Goal: Information Seeking & Learning: Learn about a topic

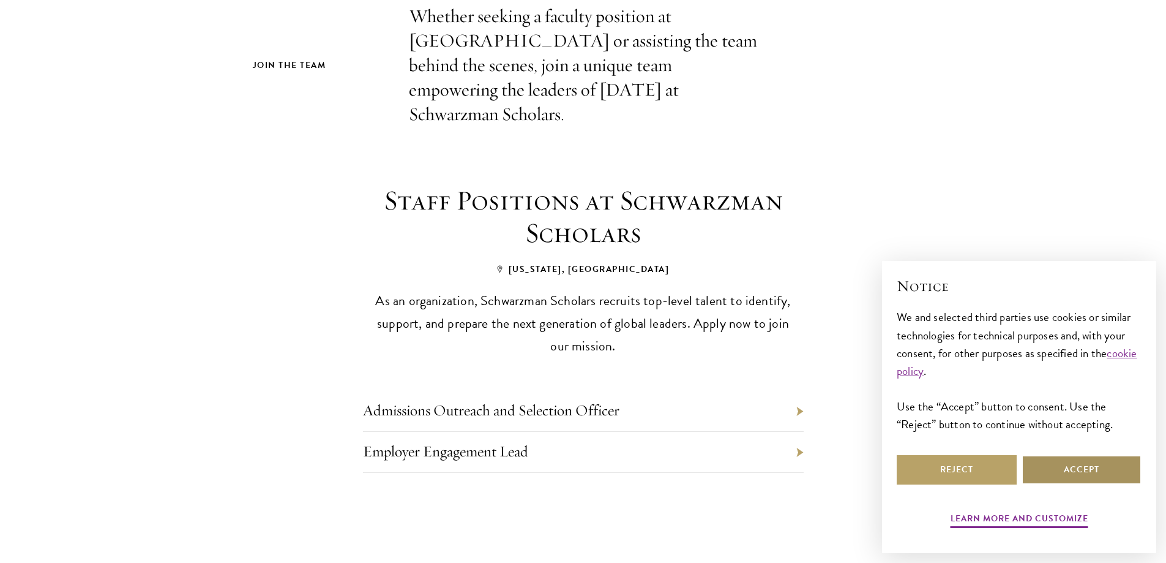
click at [1078, 470] on button "Accept" at bounding box center [1082, 469] width 120 height 29
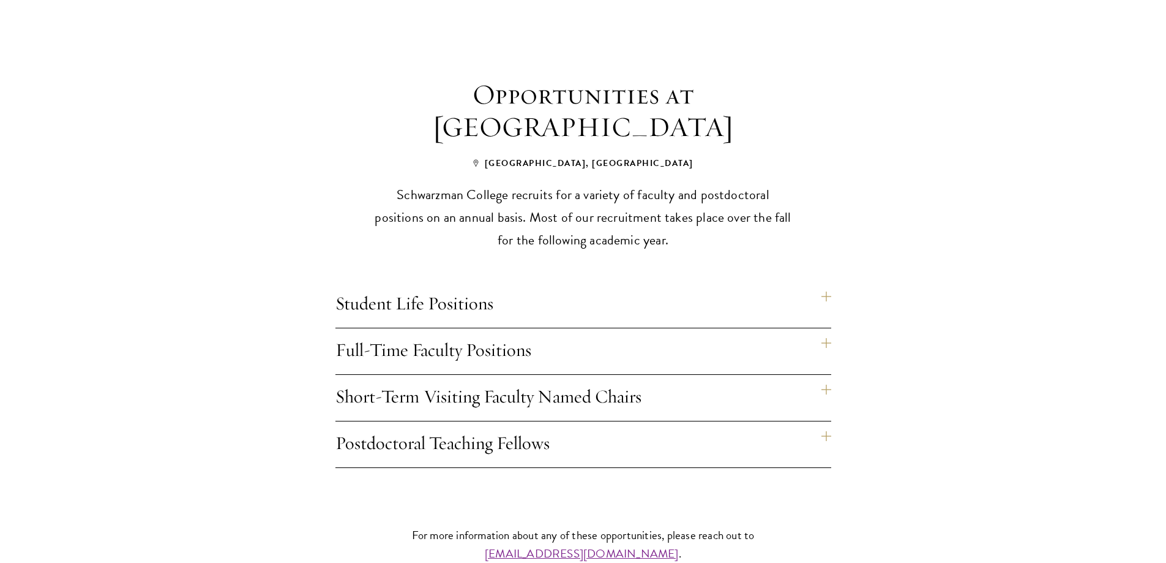
scroll to position [980, 0]
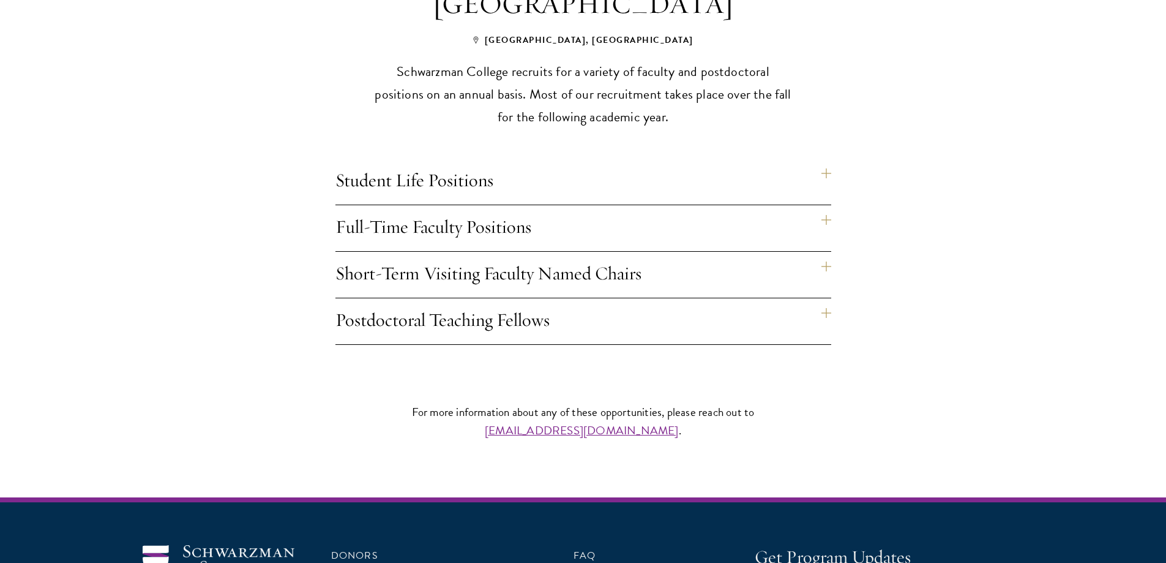
click at [832, 153] on div "Opportunities at Schwarzman College Beijing, China Schwarzman College recruits …" at bounding box center [583, 149] width 661 height 389
click at [826, 159] on h4 "Student Life Positions" at bounding box center [584, 182] width 496 height 46
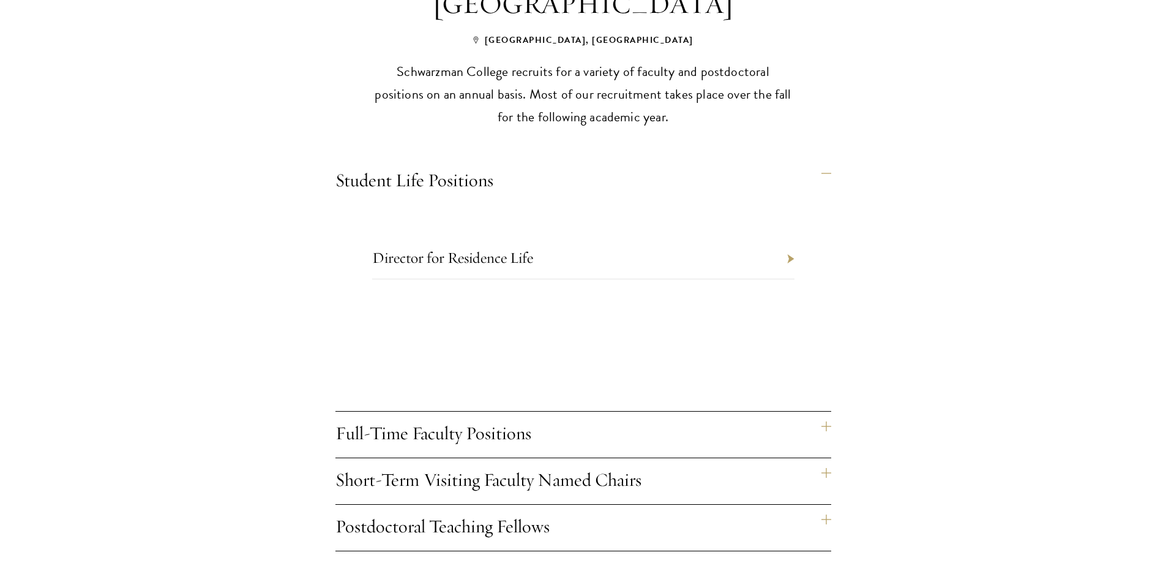
click at [794, 279] on li "Director for Residence Life" at bounding box center [583, 258] width 422 height 41
click at [459, 267] on link "Director for Residence Life" at bounding box center [452, 257] width 161 height 19
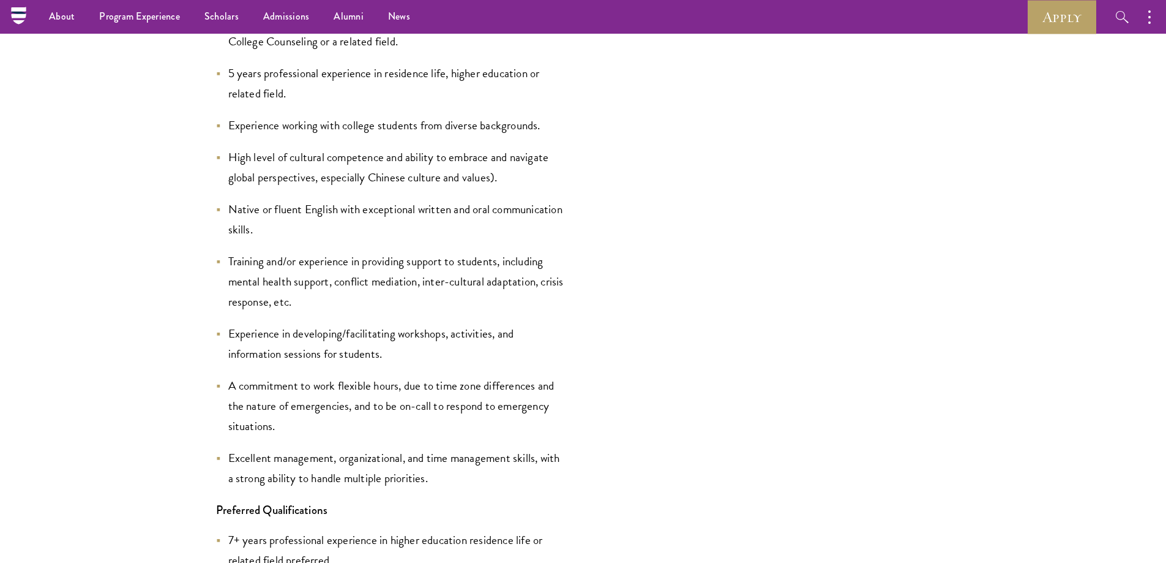
scroll to position [2449, 0]
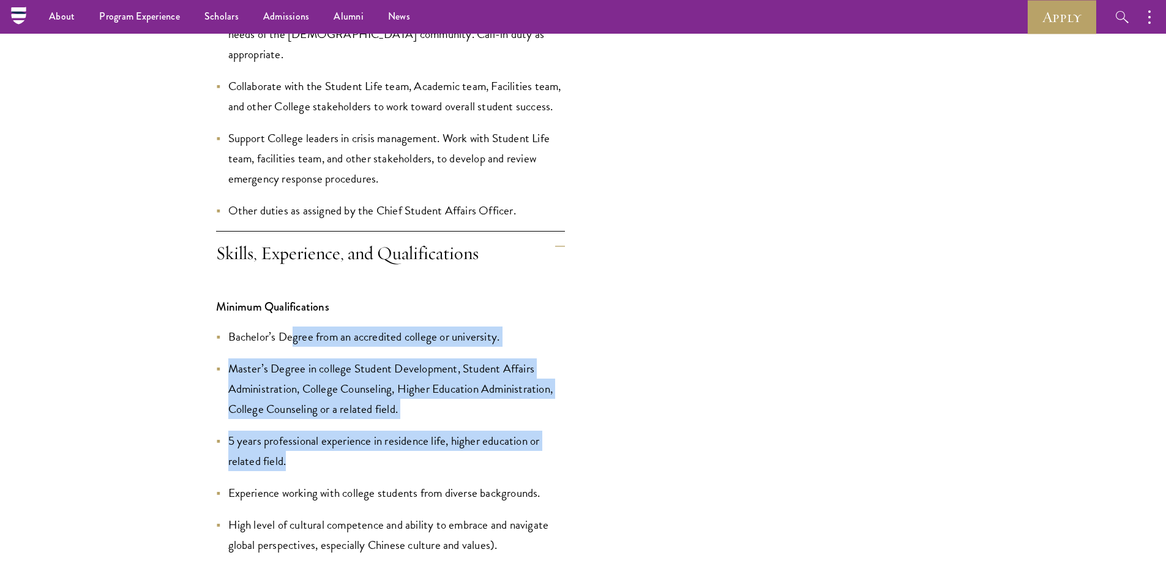
drag, startPoint x: 312, startPoint y: 358, endPoint x: 505, endPoint y: 452, distance: 215.5
click at [505, 452] on li "5 years professional experience in residence life, higher education or related …" at bounding box center [390, 450] width 349 height 40
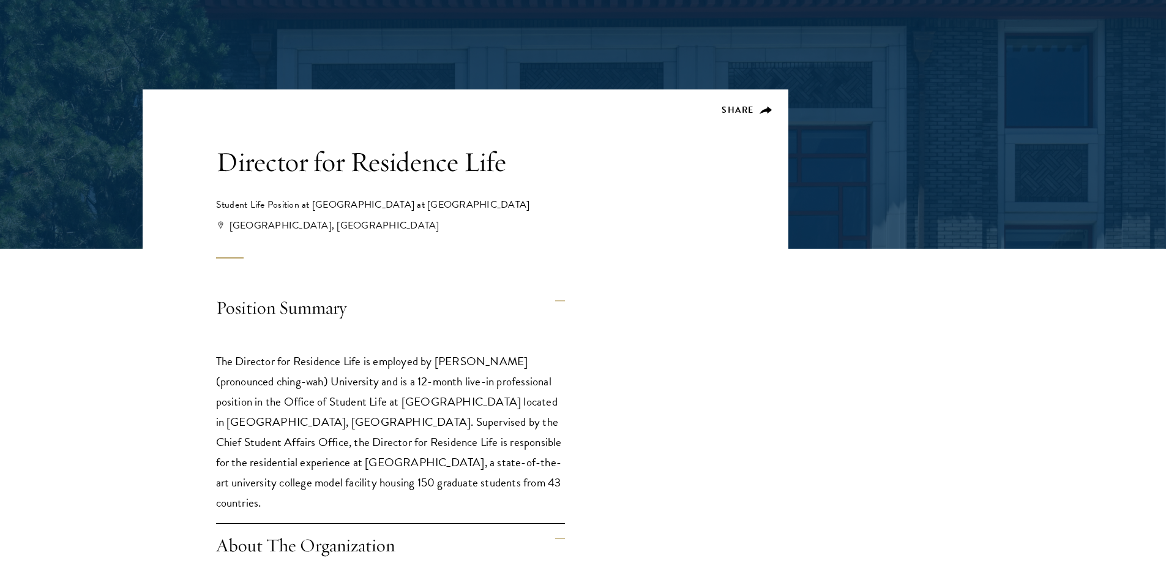
scroll to position [245, 0]
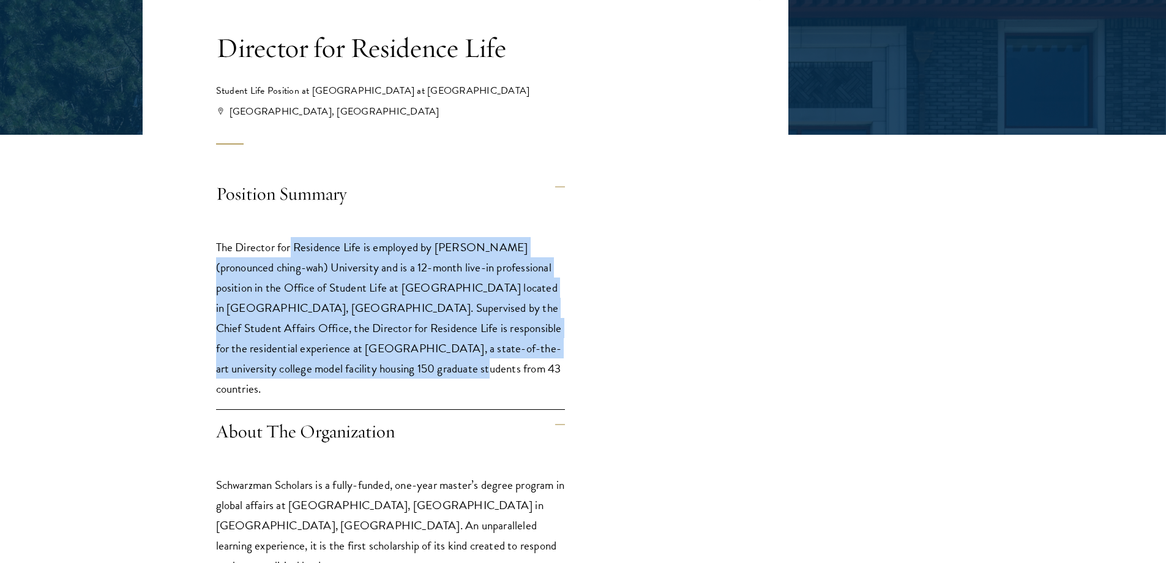
drag, startPoint x: 390, startPoint y: 298, endPoint x: 380, endPoint y: 383, distance: 85.7
click at [380, 383] on div "The Director for Residence Life is employed by Tsinghua (pronounced ching-wah) …" at bounding box center [390, 324] width 349 height 211
drag, startPoint x: 413, startPoint y: 383, endPoint x: 197, endPoint y: 241, distance: 258.1
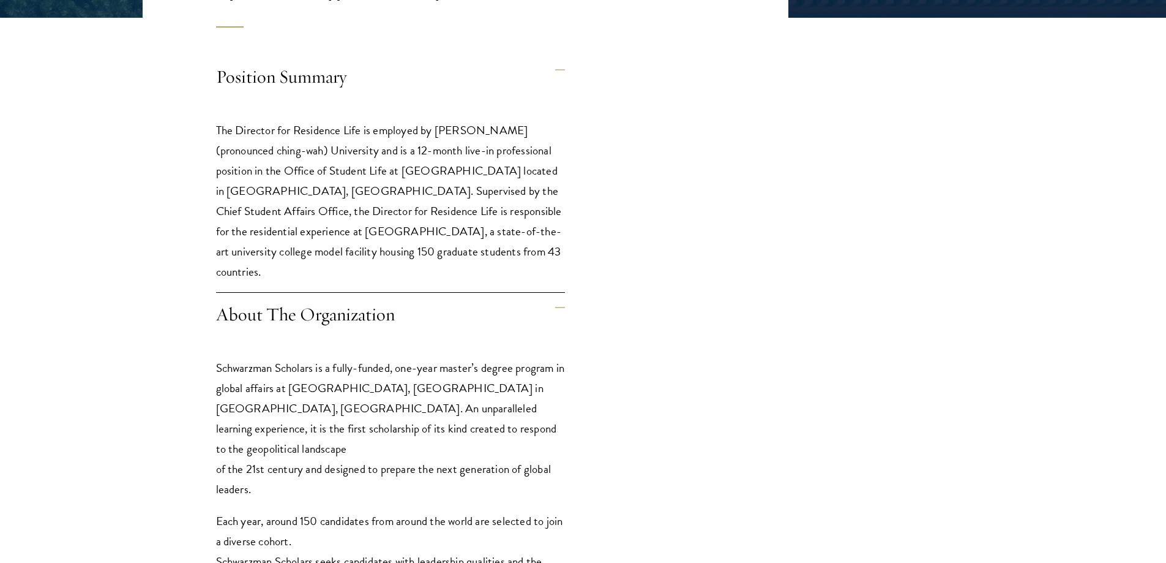
scroll to position [490, 0]
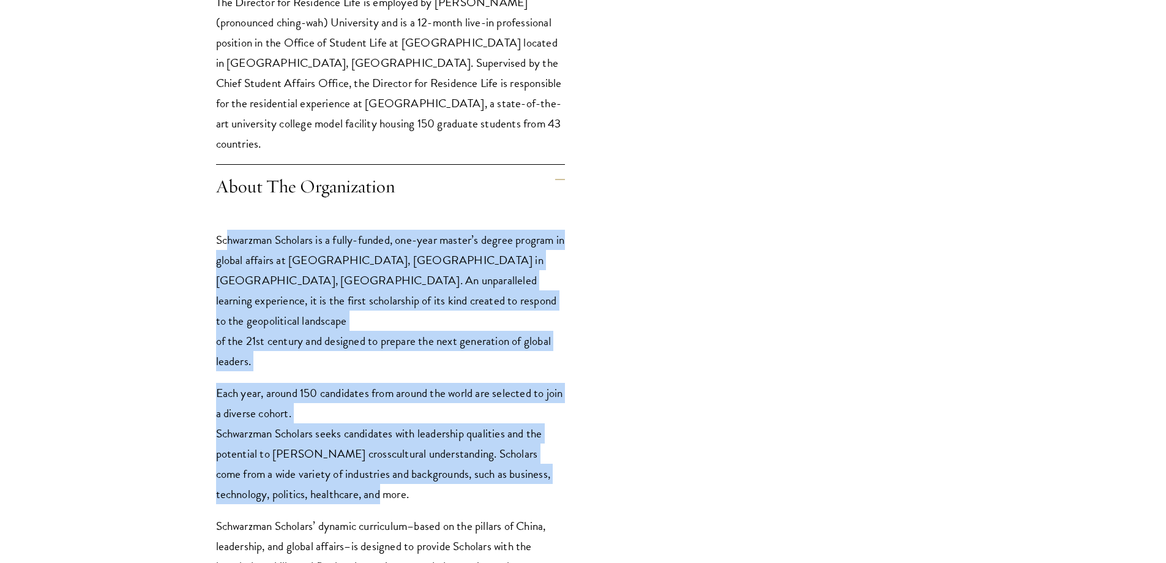
drag, startPoint x: 227, startPoint y: 242, endPoint x: 567, endPoint y: 468, distance: 408.6
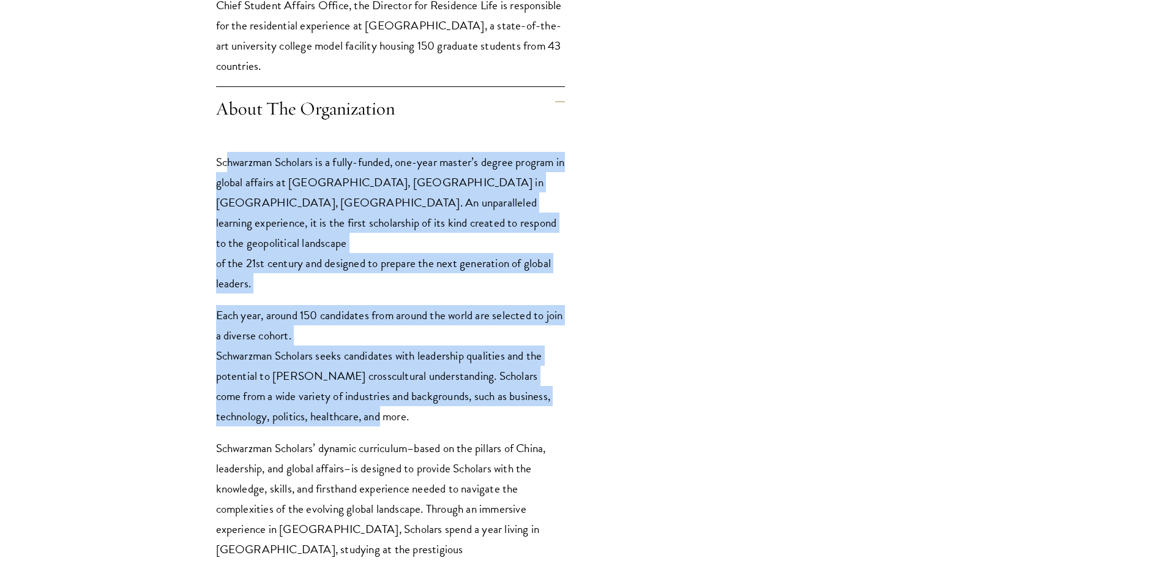
scroll to position [674, 0]
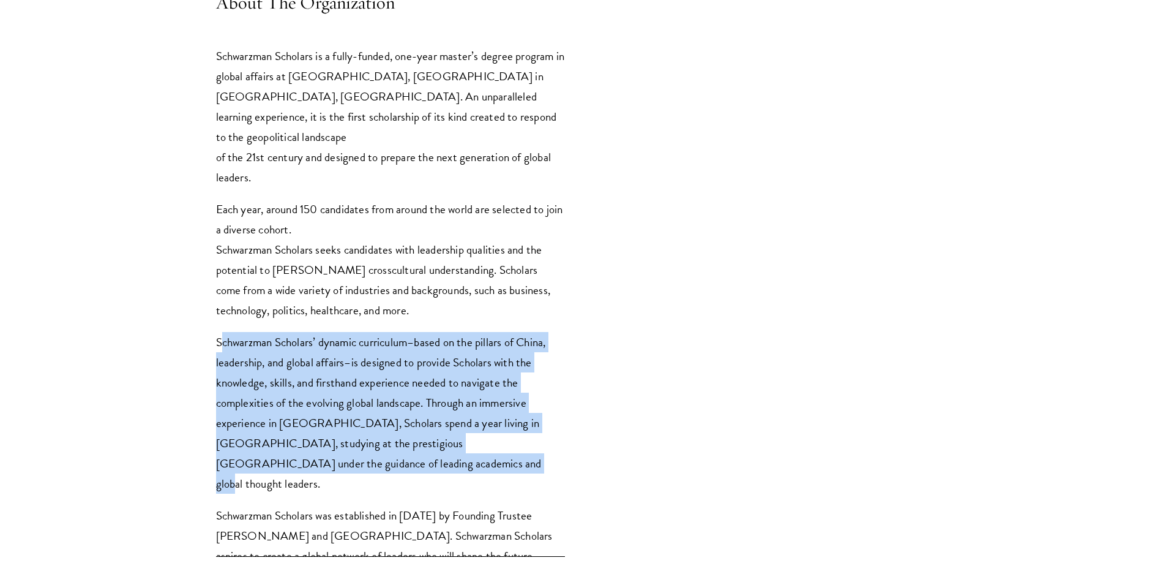
drag, startPoint x: 223, startPoint y: 322, endPoint x: 415, endPoint y: 448, distance: 229.4
click at [415, 448] on p "Schwarzman Scholars’ dynamic curriculum–based on the pillars of China, leadersh…" at bounding box center [390, 413] width 349 height 162
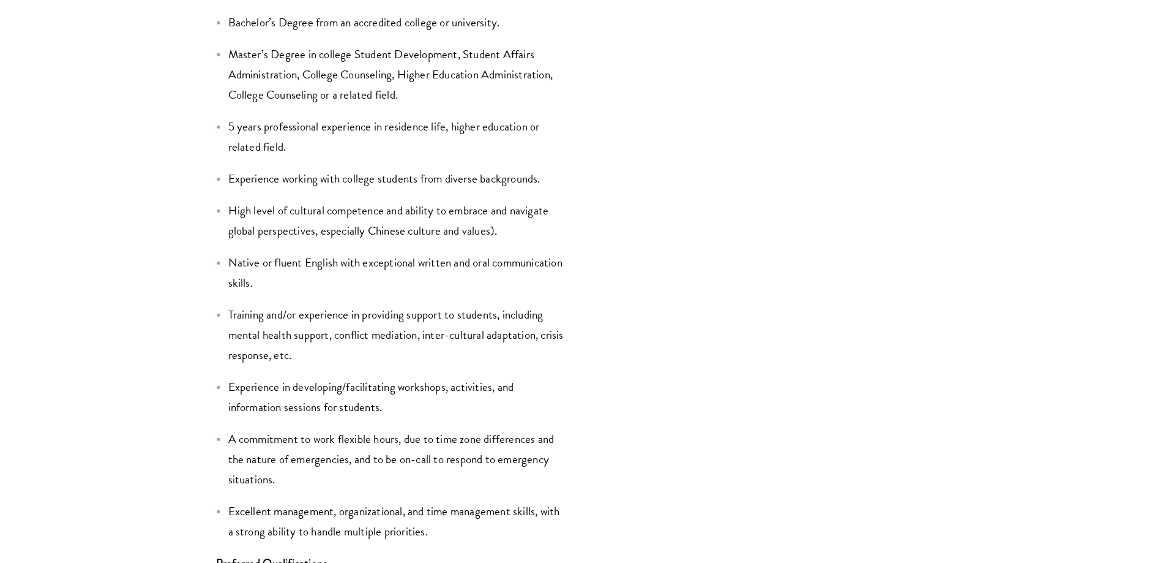
scroll to position [2878, 0]
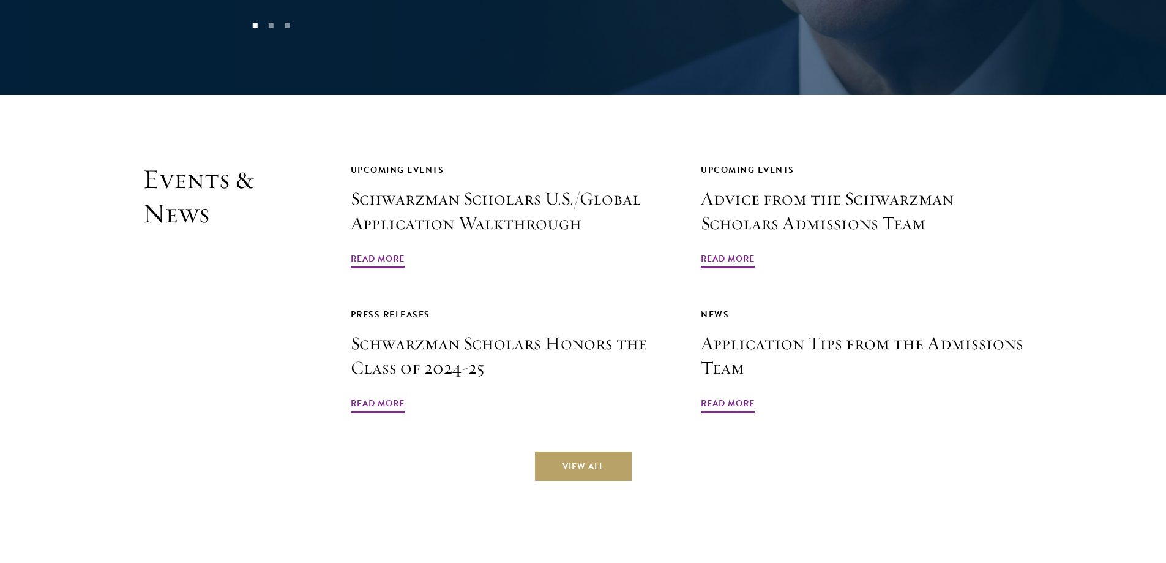
scroll to position [3657, 0]
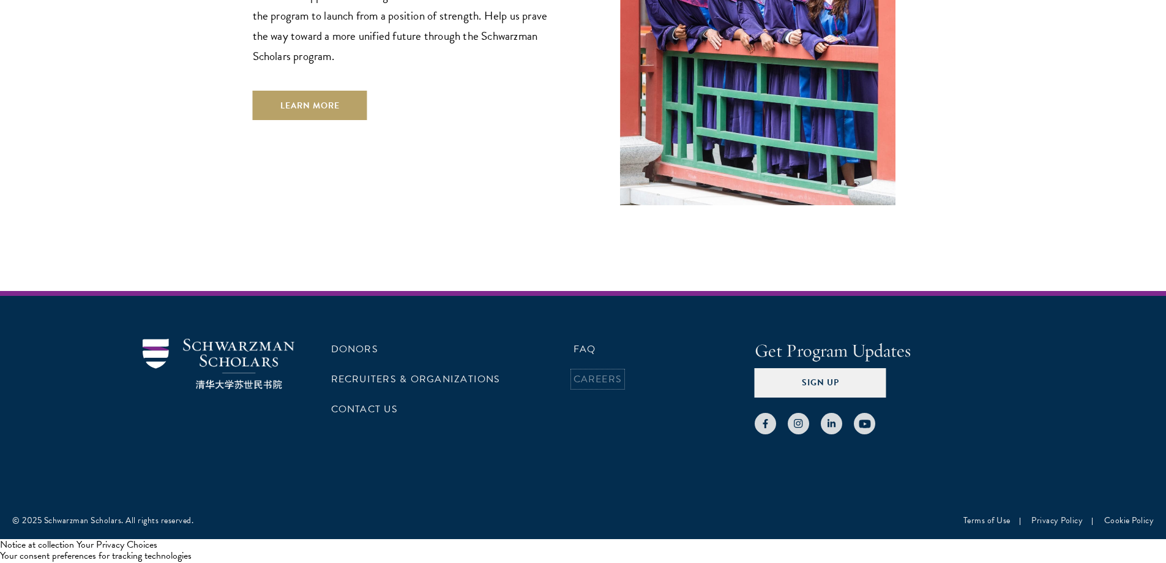
click at [584, 380] on link "Careers" at bounding box center [598, 379] width 49 height 15
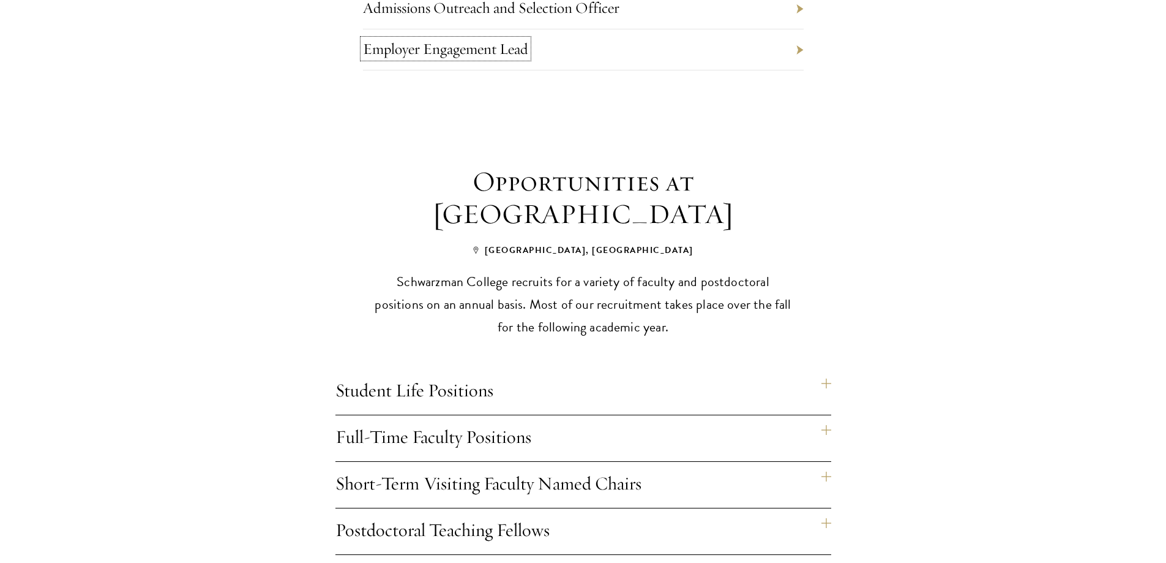
scroll to position [918, 0]
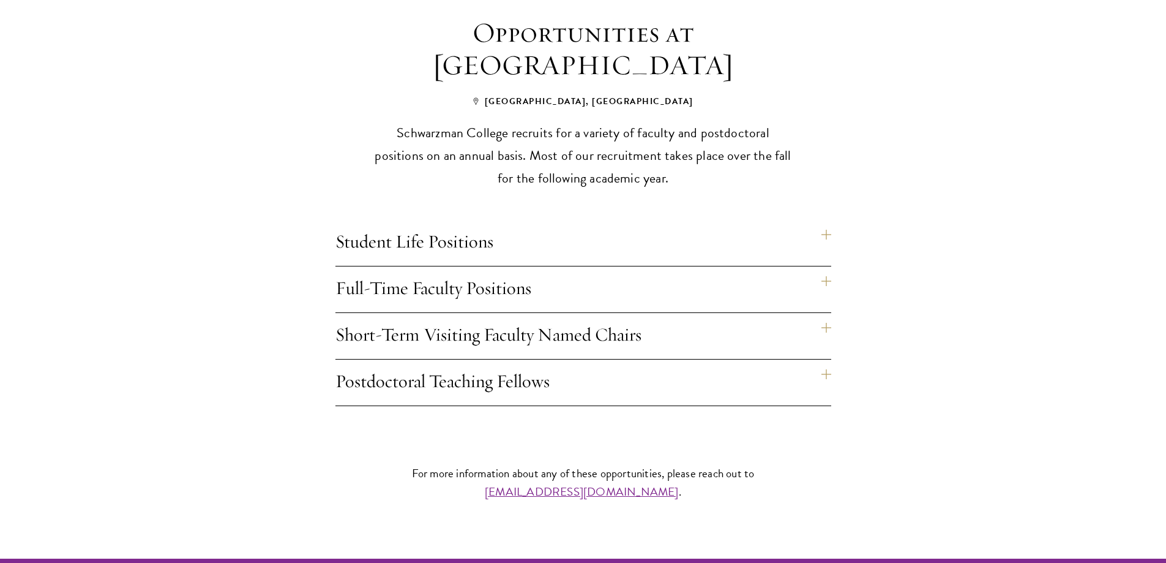
click at [828, 266] on h4 "Full-Time Faculty Positions" at bounding box center [584, 289] width 496 height 46
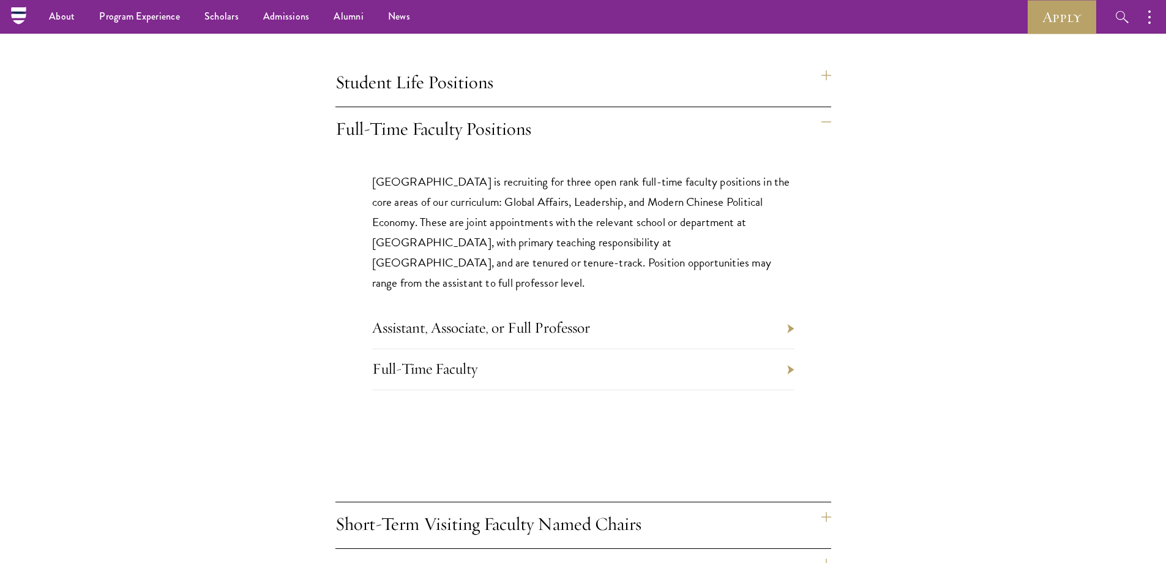
scroll to position [980, 0]
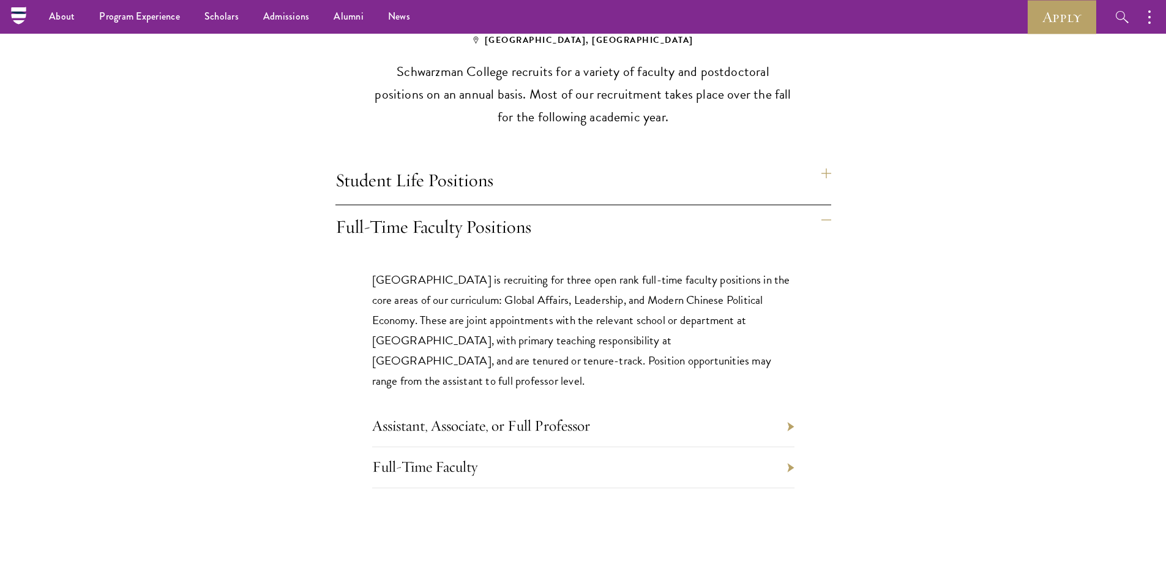
click at [826, 159] on h4 "Student Life Positions" at bounding box center [584, 182] width 496 height 46
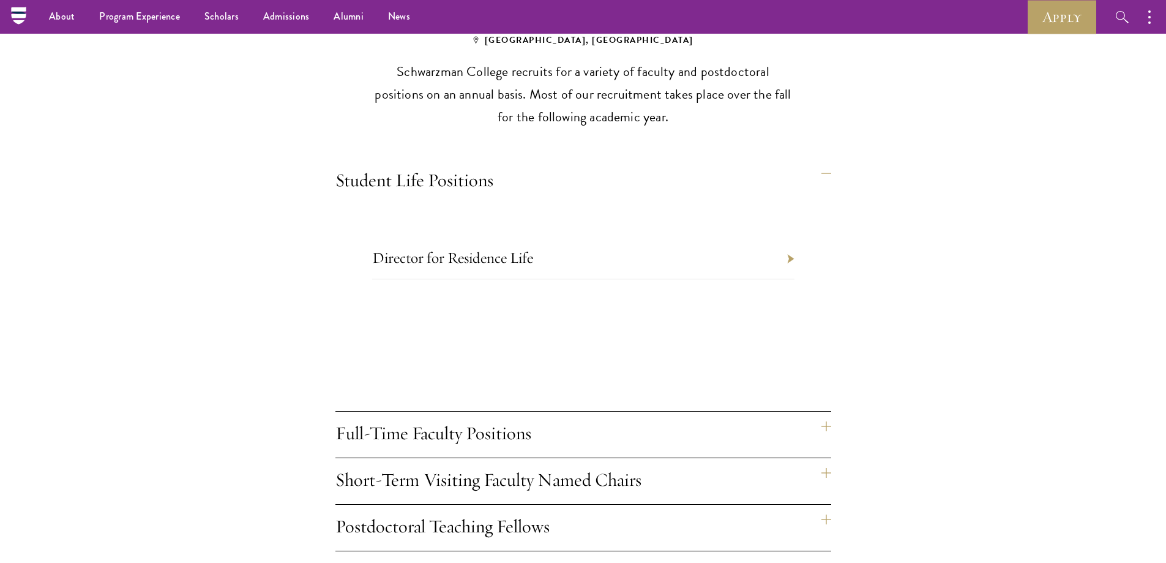
click at [833, 446] on div "Opportunities at Schwarzman College Beijing, China Schwarzman College recruits …" at bounding box center [583, 253] width 661 height 596
click at [827, 458] on h4 "Short-Term Visiting Faculty Named Chairs" at bounding box center [584, 481] width 496 height 46
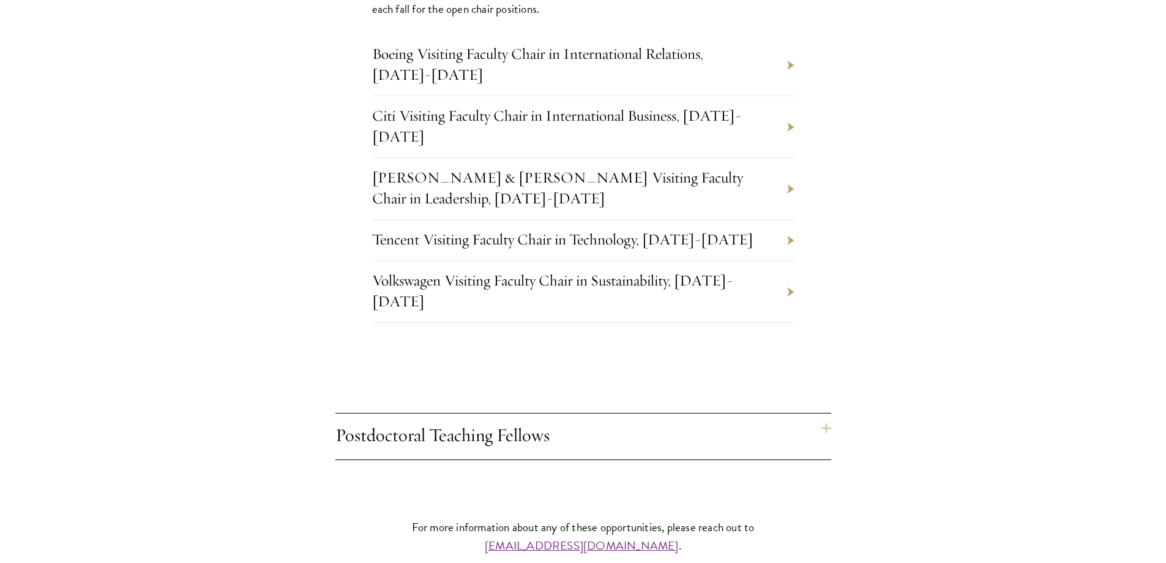
scroll to position [1531, 0]
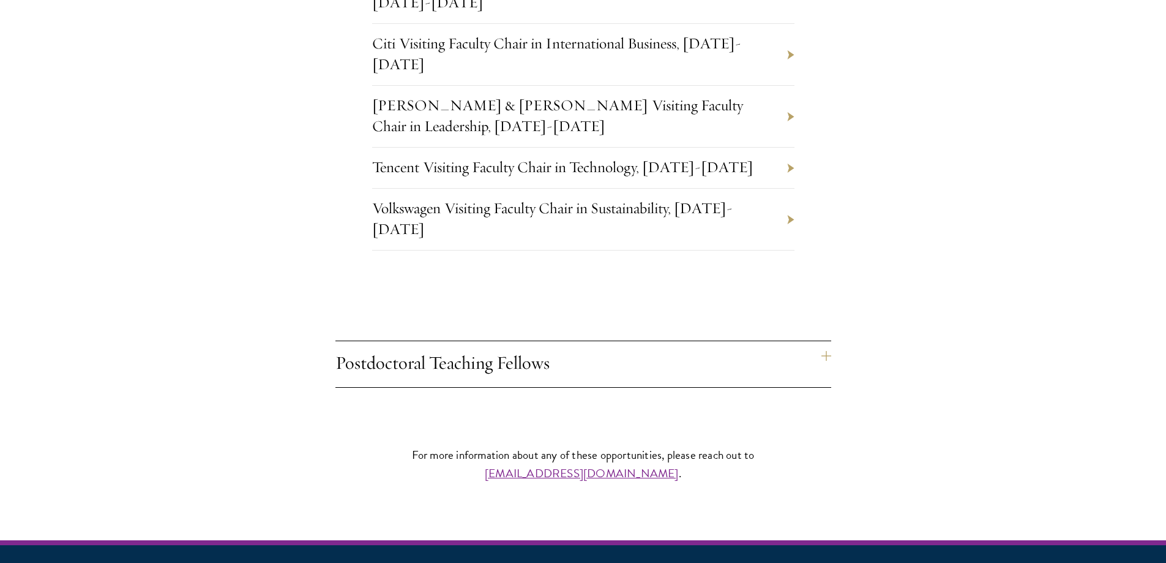
click at [827, 341] on h4 "Postdoctoral Teaching Fellows" at bounding box center [584, 364] width 496 height 46
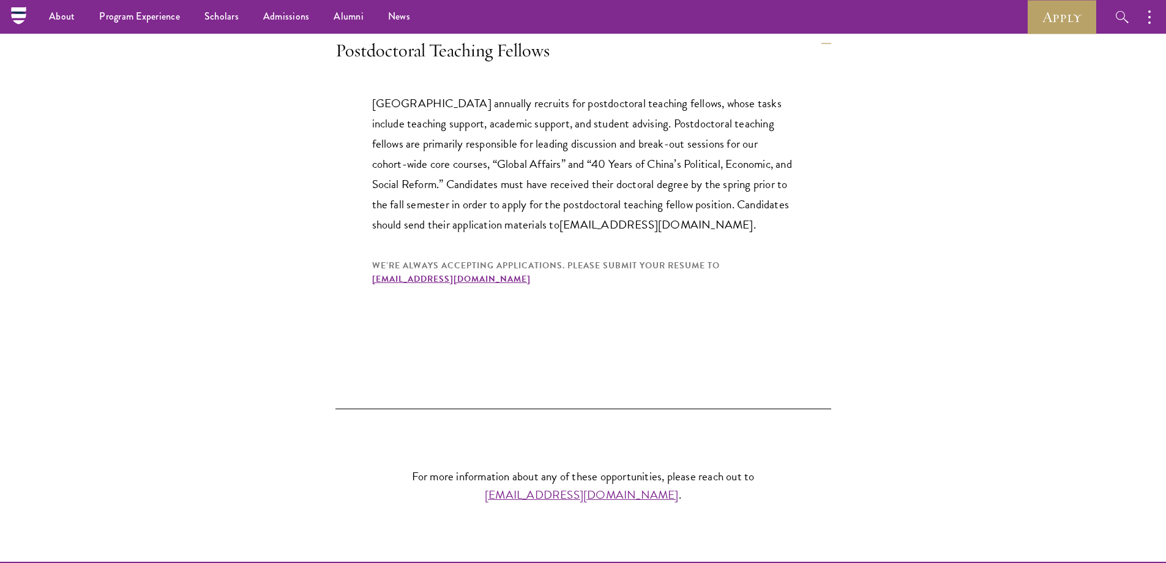
scroll to position [1004, 0]
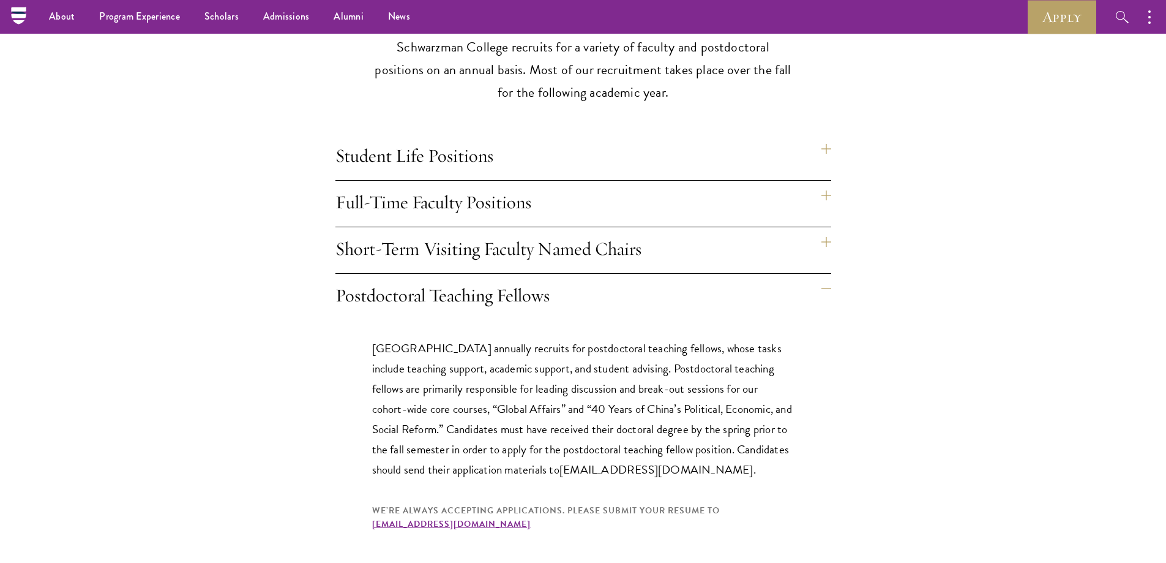
click at [825, 134] on h4 "Student Life Positions" at bounding box center [584, 157] width 496 height 46
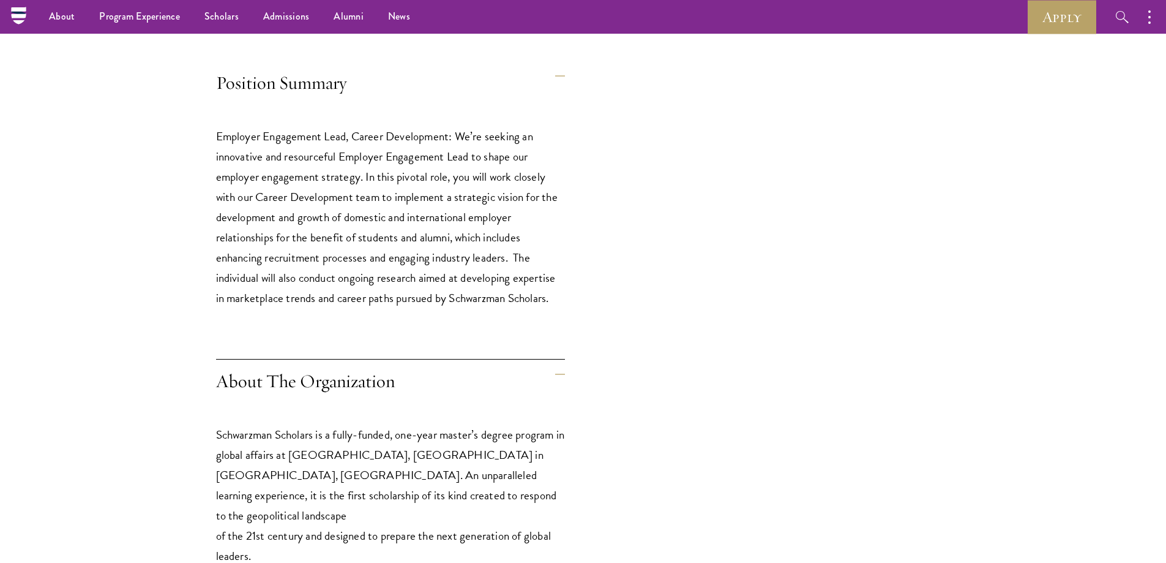
scroll to position [184, 0]
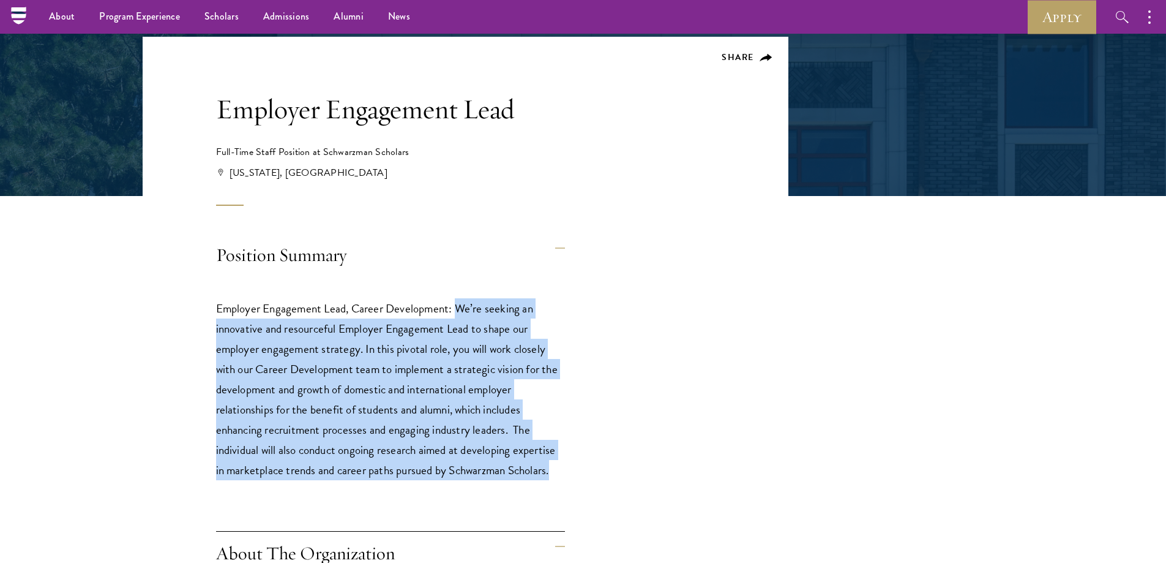
drag, startPoint x: 457, startPoint y: 303, endPoint x: 599, endPoint y: 478, distance: 224.6
drag, startPoint x: 507, startPoint y: 454, endPoint x: 288, endPoint y: 336, distance: 249.0
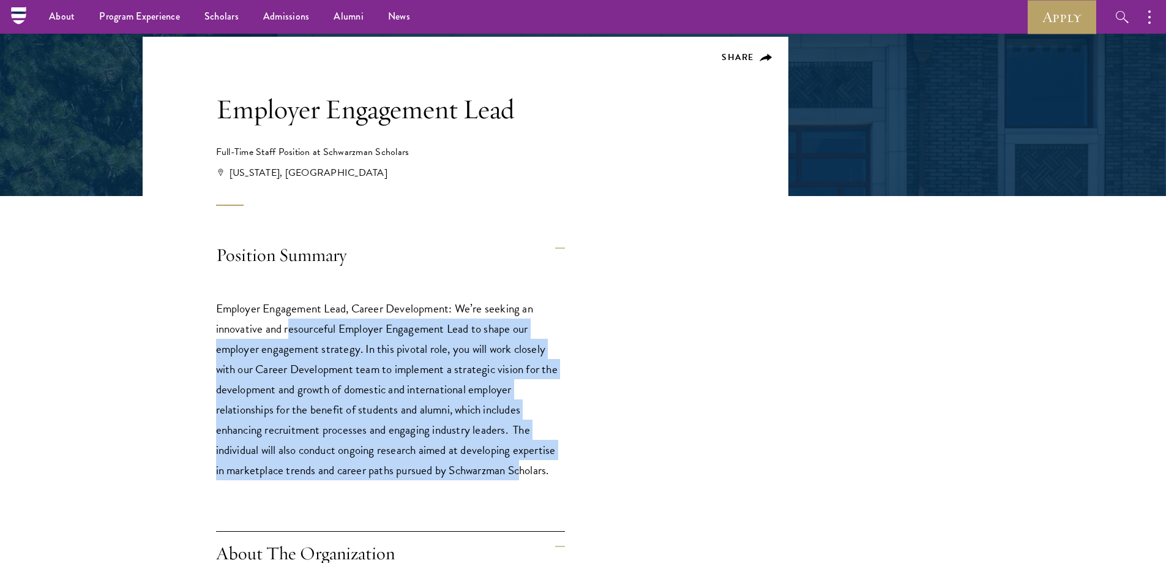
click at [288, 336] on p "Employer Engagement Lead, Career Development: We’re seeking an innovative and r…" at bounding box center [390, 389] width 349 height 182
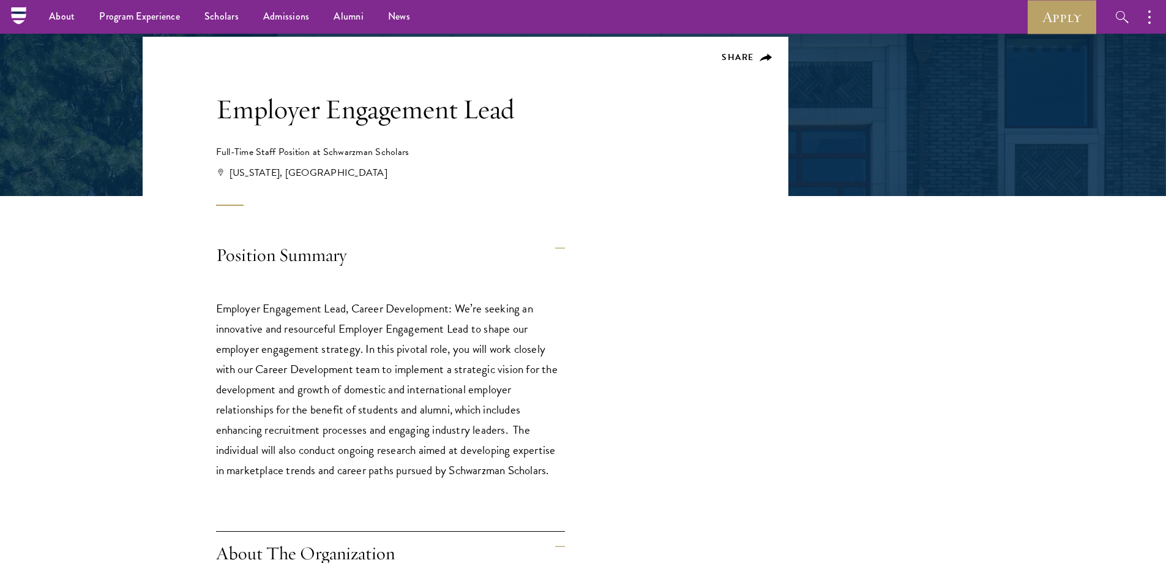
click at [287, 338] on p "Employer Engagement Lead, Career Development: We’re seeking an innovative and r…" at bounding box center [390, 389] width 349 height 182
